Goal: Use online tool/utility

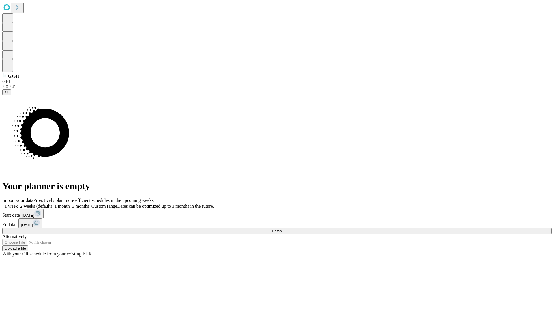
click at [282, 228] on span "Fetch" at bounding box center [277, 230] width 10 height 4
